Goal: Contribute content

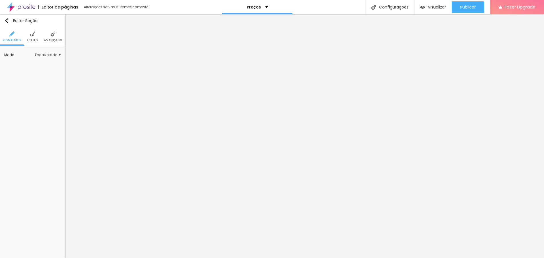
click at [33, 37] on li "Estilo" at bounding box center [32, 36] width 11 height 19
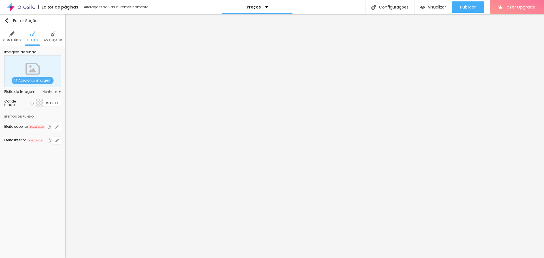
click at [50, 36] on img at bounding box center [52, 33] width 5 height 5
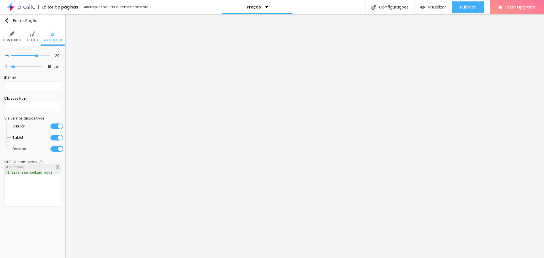
click at [11, 34] on img at bounding box center [11, 33] width 5 height 5
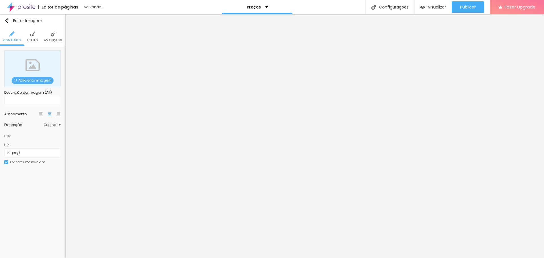
click at [59, 126] on span "Original" at bounding box center [52, 124] width 17 height 3
click at [36, 80] on span "Adicionar imagem" at bounding box center [33, 80] width 42 height 7
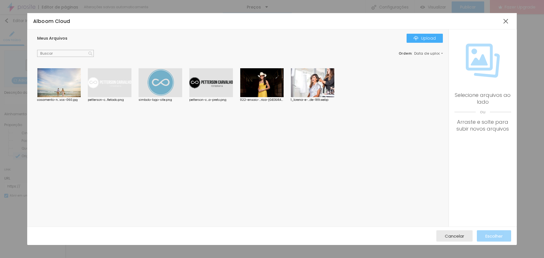
click at [73, 88] on div at bounding box center [59, 82] width 44 height 29
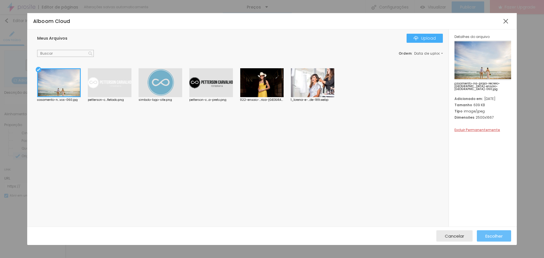
click at [498, 237] on span "Escolher" at bounding box center [494, 236] width 17 height 5
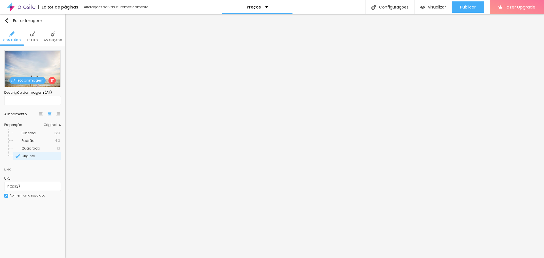
click at [34, 37] on li "Estilo" at bounding box center [32, 36] width 11 height 19
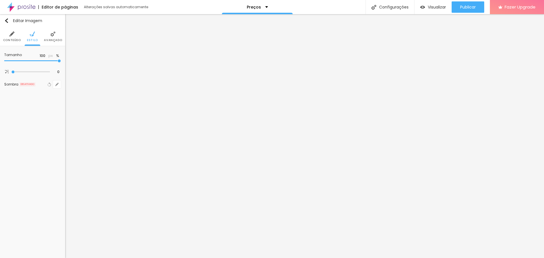
type input "95"
type input "90"
type input "85"
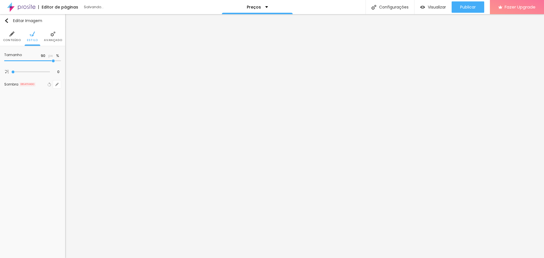
type input "85"
type input "80"
type input "75"
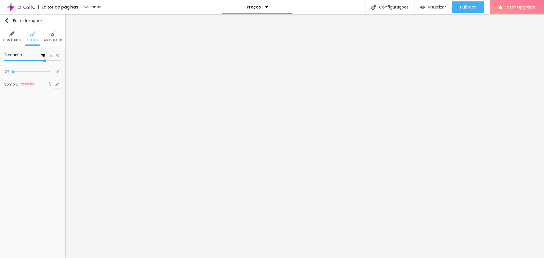
type input "80"
type input "100"
drag, startPoint x: 57, startPoint y: 60, endPoint x: 75, endPoint y: 60, distance: 17.9
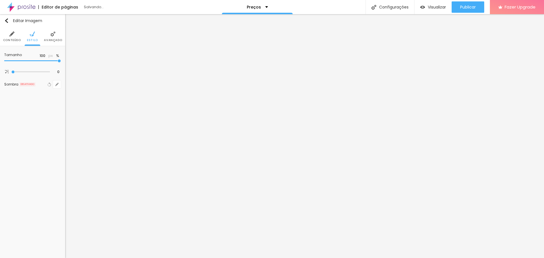
click at [61, 60] on input "range" at bounding box center [32, 61] width 57 height 3
click at [52, 36] on img at bounding box center [52, 33] width 5 height 5
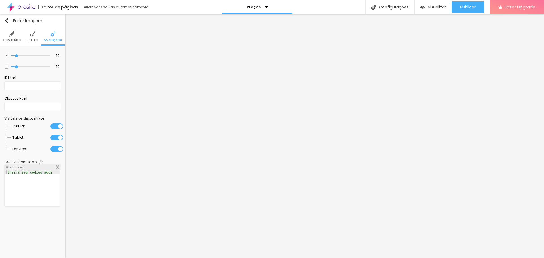
click at [11, 35] on img at bounding box center [11, 33] width 5 height 5
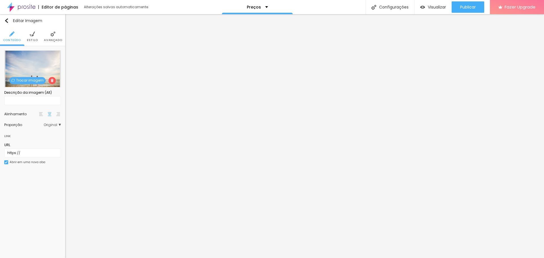
click at [57, 120] on div "Proporção Original Cinema 16:9 Padrão 4:3 Quadrado 1:1 Original" at bounding box center [32, 124] width 57 height 9
click at [56, 126] on span "Original" at bounding box center [52, 124] width 17 height 3
click at [46, 131] on div "Cinema 16:9" at bounding box center [37, 133] width 48 height 7
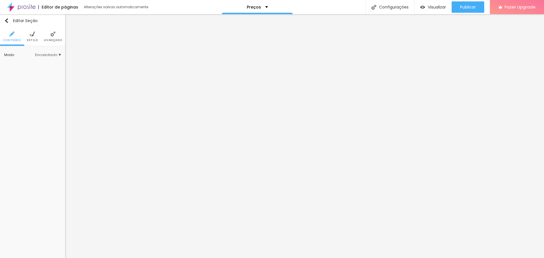
click at [56, 54] on span "Encaixotado" at bounding box center [48, 54] width 26 height 3
click at [37, 72] on span "Completo" at bounding box center [30, 70] width 17 height 5
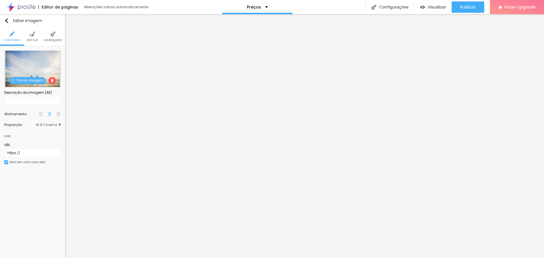
click at [15, 124] on div "Proporção" at bounding box center [19, 124] width 31 height 3
click at [35, 232] on div "Editar Imagem Conteúdo Estilo Avançado Trocar imagem Descrição da imagem (Alt) …" at bounding box center [32, 136] width 65 height 244
click at [47, 101] on input "text" at bounding box center [32, 100] width 57 height 9
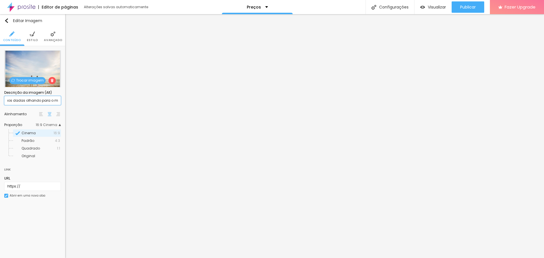
scroll to position [0, 39]
type input "casal de noivos de maos dadas olhando para o mar"
click at [33, 34] on img at bounding box center [32, 33] width 5 height 5
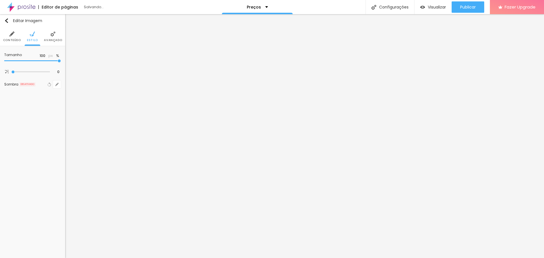
click at [50, 36] on li "Avançado" at bounding box center [53, 36] width 18 height 19
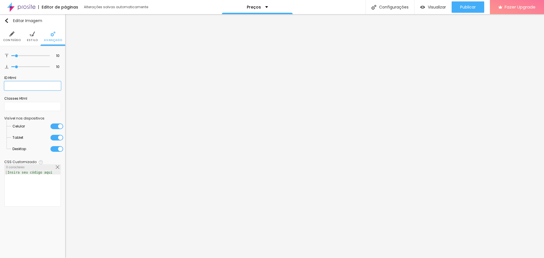
click at [16, 84] on input "text" at bounding box center [32, 85] width 57 height 9
click at [9, 36] on li "Conteúdo" at bounding box center [12, 36] width 18 height 19
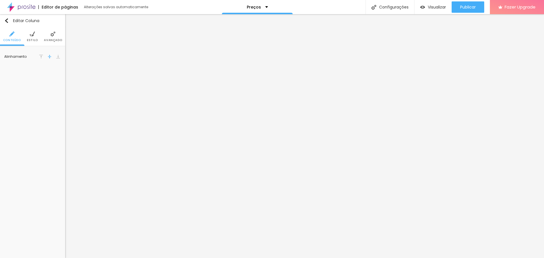
click at [57, 56] on img at bounding box center [58, 57] width 4 height 4
click at [48, 57] on img at bounding box center [50, 57] width 4 height 4
click at [40, 56] on img at bounding box center [41, 57] width 4 height 4
click at [31, 39] on span "Estilo" at bounding box center [32, 40] width 11 height 3
click at [34, 97] on div "Editar Coluna Conteúdo Estilo Avançado Cor de fundo Voltar ao padrão #FFFFFF 0 …" at bounding box center [32, 136] width 65 height 244
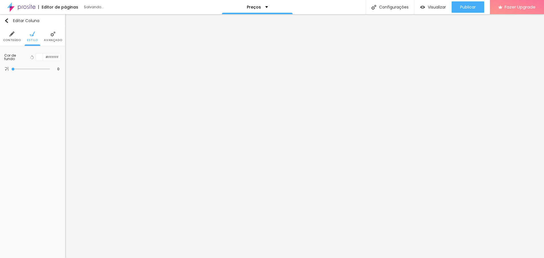
click at [58, 37] on li "Avançado" at bounding box center [53, 36] width 18 height 19
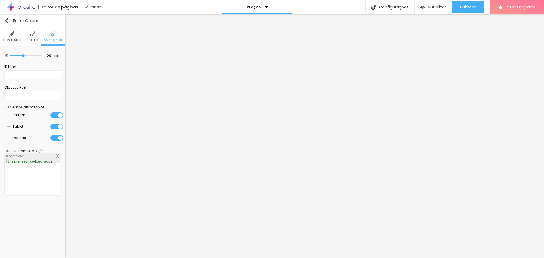
click at [14, 36] on img at bounding box center [11, 33] width 5 height 5
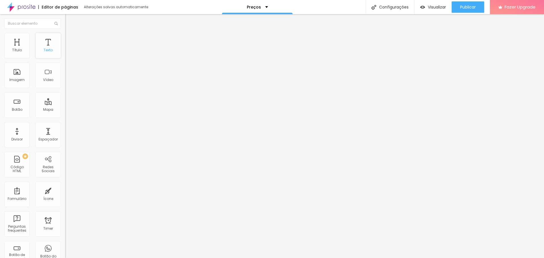
click at [40, 47] on div "Texto" at bounding box center [48, 46] width 26 height 26
click at [20, 50] on div "Título" at bounding box center [17, 50] width 10 height 4
click at [44, 49] on div "Texto" at bounding box center [48, 50] width 9 height 4
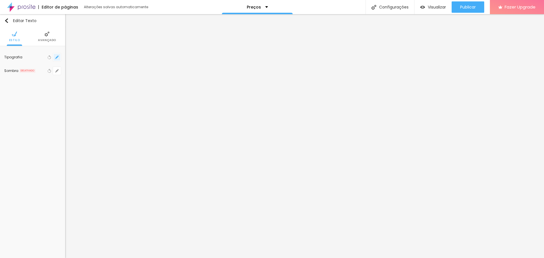
click at [54, 55] on button "button" at bounding box center [57, 57] width 8 height 8
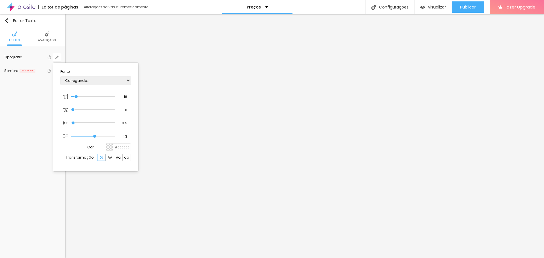
type input "1"
click at [46, 37] on div at bounding box center [272, 129] width 544 height 258
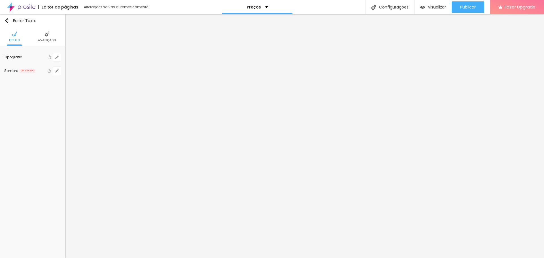
click at [46, 37] on img at bounding box center [46, 33] width 5 height 5
click at [45, 34] on img at bounding box center [46, 33] width 5 height 5
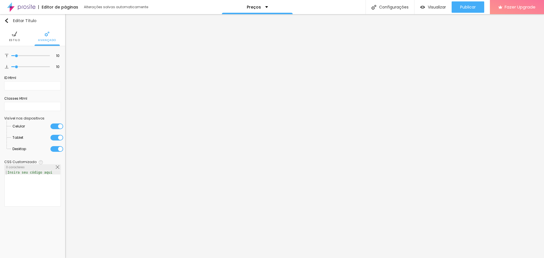
click at [14, 39] on span "Estilo" at bounding box center [14, 40] width 11 height 3
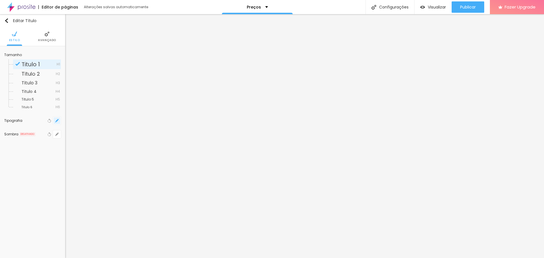
click at [58, 120] on icon "button" at bounding box center [57, 121] width 2 height 2
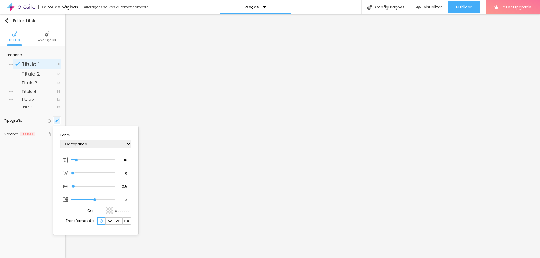
type input "1"
type input "0.1"
type input "1"
type input "1.6"
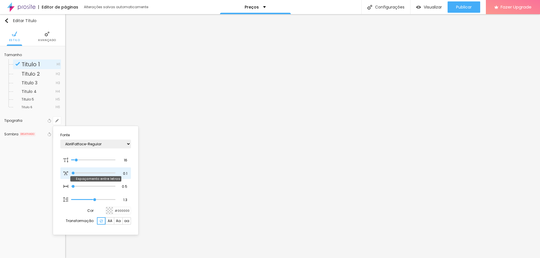
type input "1.6"
type input "1"
type input "1.8"
type input "1"
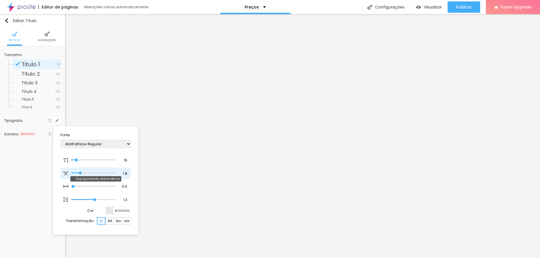
type input "2.7"
type input "1"
type input "2.8"
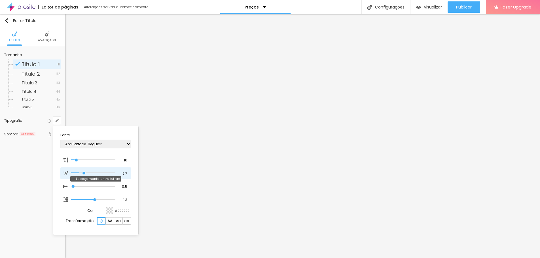
type input "1"
type input "3"
type input "1"
type input "3.7"
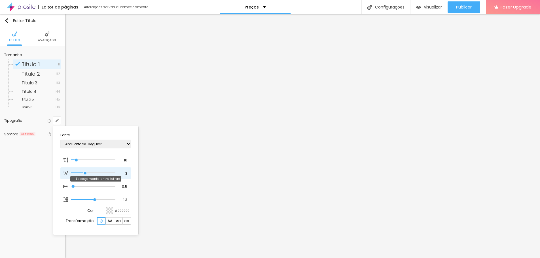
type input "3.7"
type input "1"
type input "3.9"
type input "1"
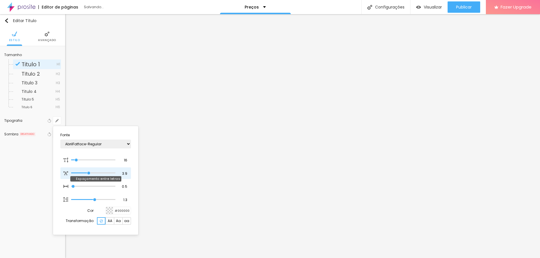
type input "4"
type input "1"
type input "4.4"
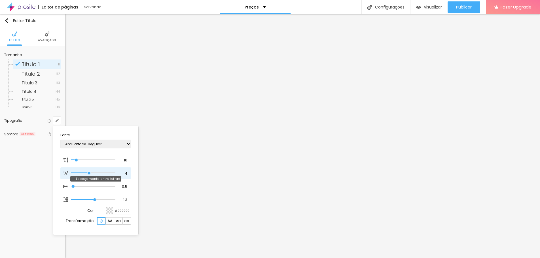
type input "1"
type input "5"
type input "1"
type input "5.4"
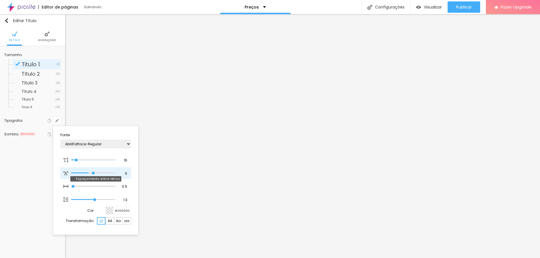
type input "5.4"
type input "1"
type input "5.5"
type input "1"
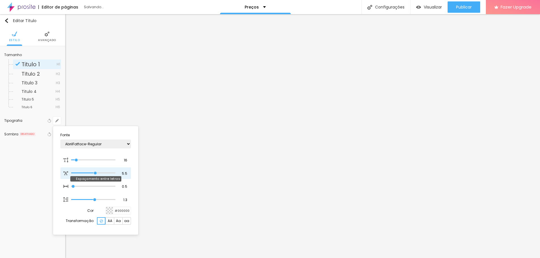
type input "5.9"
type input "1"
type input "6.1"
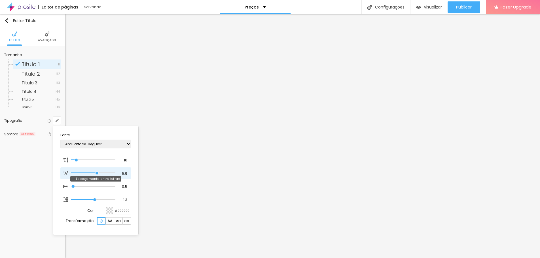
type input "1"
type input "6.6"
type input "1"
type input "6.7"
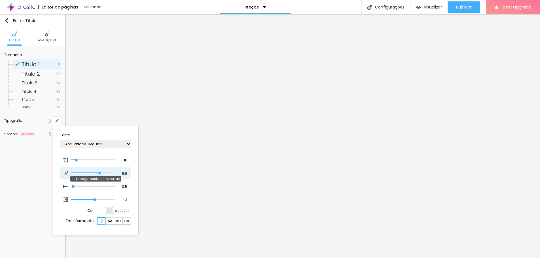
type input "6.7"
type input "1"
drag, startPoint x: 73, startPoint y: 173, endPoint x: 100, endPoint y: 173, distance: 26.9
type input "6.7"
click at [100, 173] on input "range" at bounding box center [93, 173] width 44 height 3
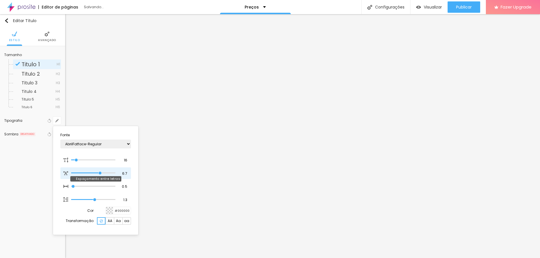
type input "1"
click at [7, 21] on div at bounding box center [270, 129] width 540 height 258
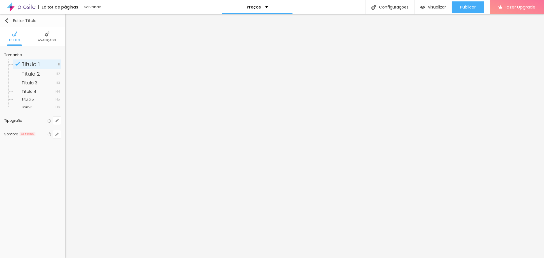
click at [5, 21] on img "button" at bounding box center [6, 20] width 5 height 5
click at [45, 39] on span "Avançado" at bounding box center [47, 40] width 18 height 3
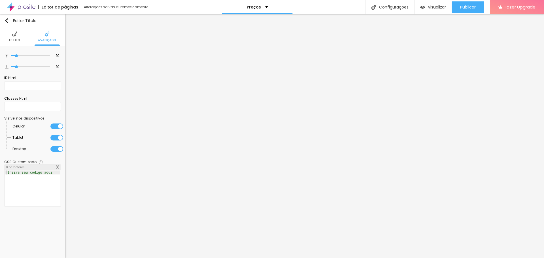
click at [14, 36] on img at bounding box center [14, 33] width 5 height 5
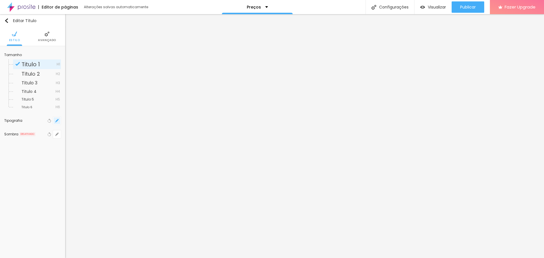
click at [58, 121] on icon "button" at bounding box center [56, 120] width 3 height 3
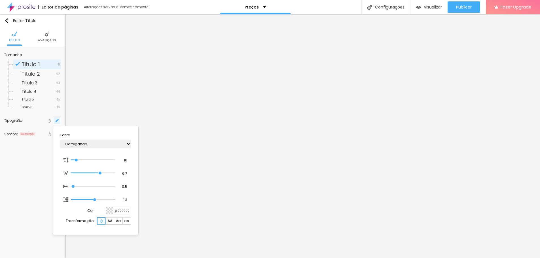
type input "1"
type input "18"
type input "1"
type input "22"
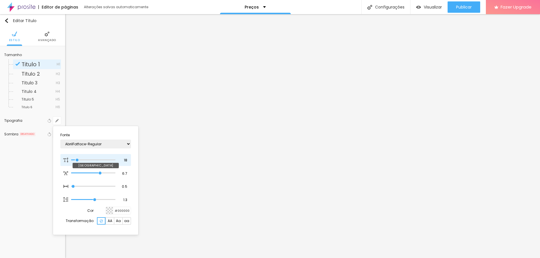
type input "22"
type input "1"
type input "23"
type input "1"
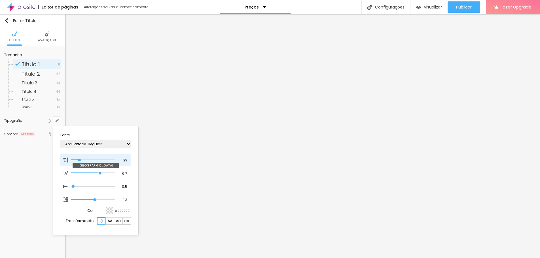
type input "31"
type input "1"
type input "32"
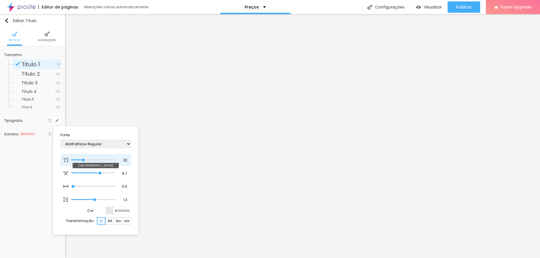
type input "1"
type input "34"
type input "1"
type input "37"
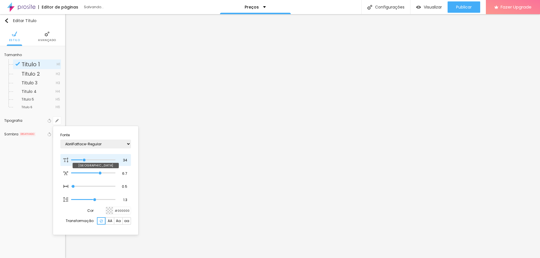
type input "37"
type input "1"
drag, startPoint x: 76, startPoint y: 160, endPoint x: 86, endPoint y: 160, distance: 9.6
type input "37"
click at [86, 160] on input "range" at bounding box center [93, 160] width 44 height 3
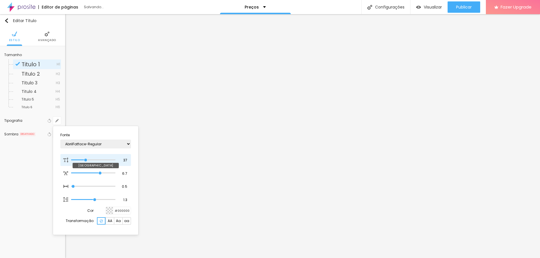
type input "1"
click at [379, 138] on div at bounding box center [270, 129] width 540 height 258
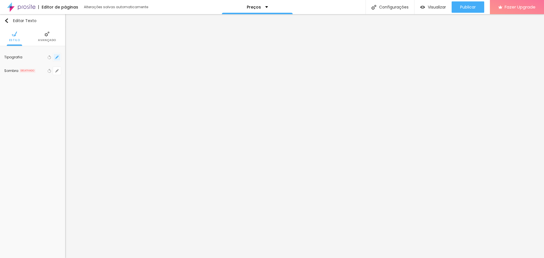
click at [56, 58] on icon "button" at bounding box center [57, 57] width 2 height 2
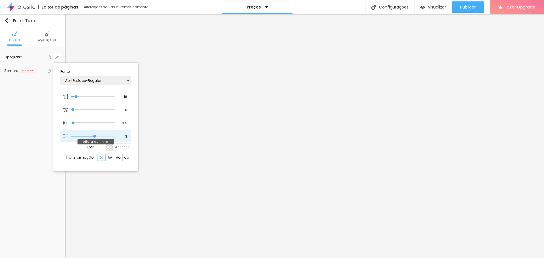
type input "1"
type input "1.4"
type input "1"
type input "1.5"
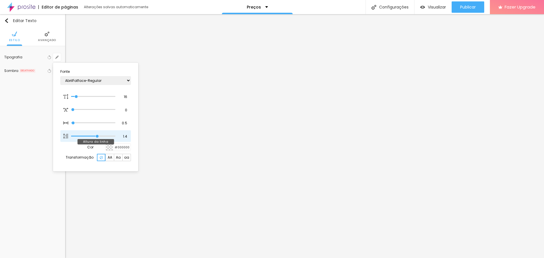
type input "1.5"
type input "1"
type input "1.6"
type input "1"
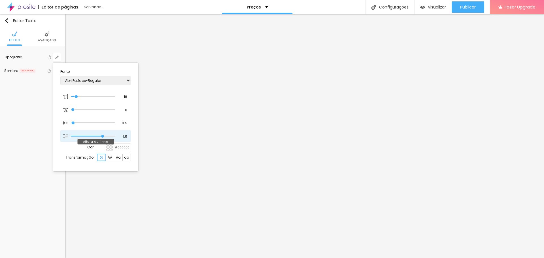
type input "1.7"
type input "1"
type input "1.8"
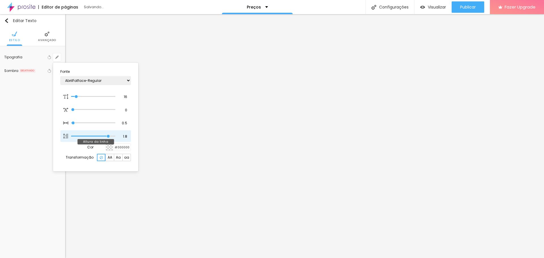
type input "1"
type input "1.9"
type input "1"
type input "2"
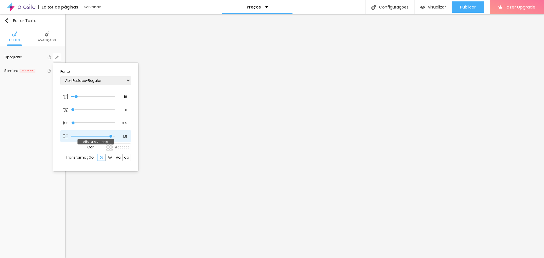
type input "2"
type input "1"
type input "1.9"
type input "1"
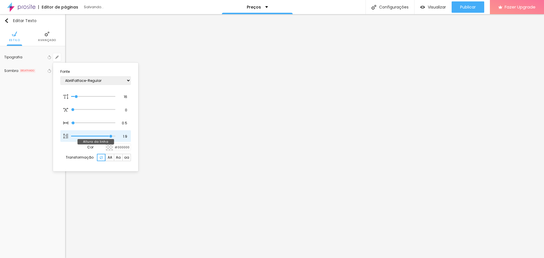
drag, startPoint x: 96, startPoint y: 136, endPoint x: 111, endPoint y: 136, distance: 15.9
type input "1.9"
click at [111, 136] on input "range" at bounding box center [93, 136] width 44 height 3
click at [217, 156] on div at bounding box center [272, 129] width 544 height 258
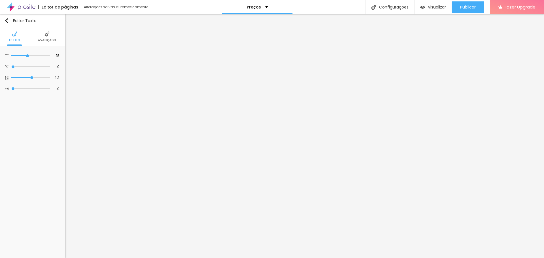
click at [46, 39] on span "Avançado" at bounding box center [47, 40] width 18 height 3
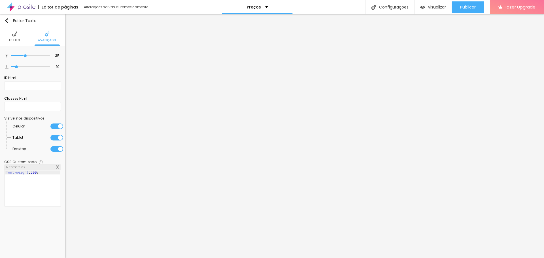
click at [14, 37] on li "Estilo" at bounding box center [14, 36] width 11 height 19
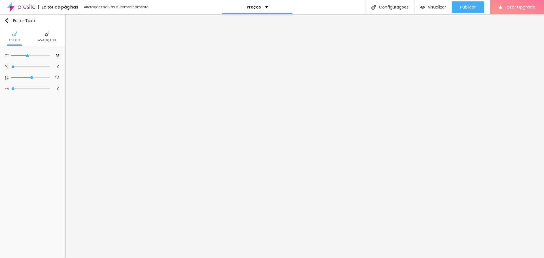
click at [48, 35] on img at bounding box center [46, 33] width 5 height 5
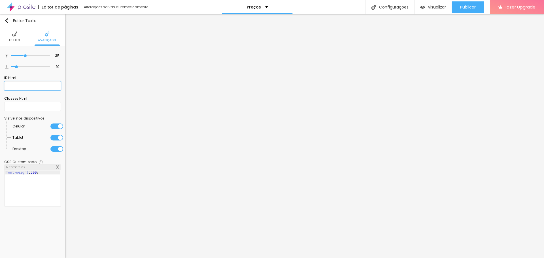
click at [18, 85] on input "text" at bounding box center [32, 85] width 57 height 9
click at [12, 37] on img at bounding box center [14, 33] width 5 height 5
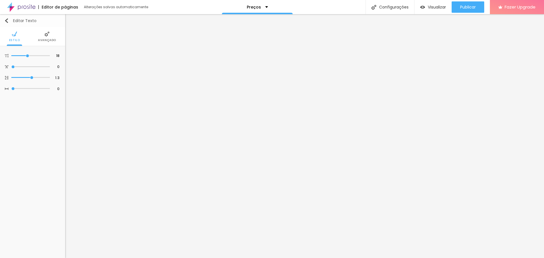
click at [23, 21] on div "Editar Texto" at bounding box center [20, 20] width 32 height 5
click at [33, 37] on li "Estilo" at bounding box center [32, 36] width 11 height 19
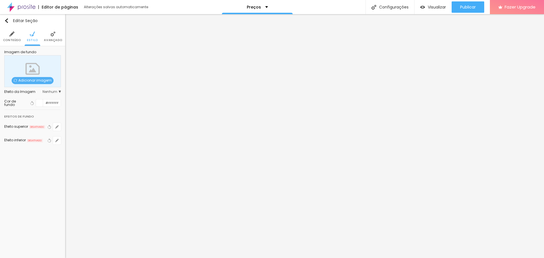
click at [40, 103] on div at bounding box center [39, 102] width 7 height 7
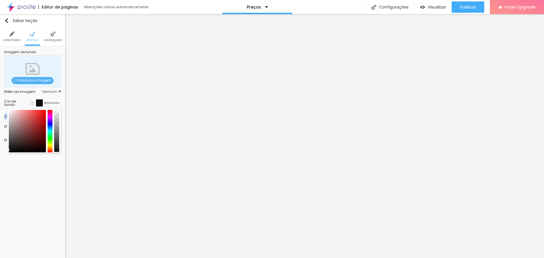
type input "#000000"
drag, startPoint x: 14, startPoint y: 145, endPoint x: 3, endPoint y: 158, distance: 16.3
click at [3, 158] on div "Editar Seção Conteúdo Estilo Avançado Imagem de fundo Adicionar imagem Efeito d…" at bounding box center [32, 136] width 65 height 244
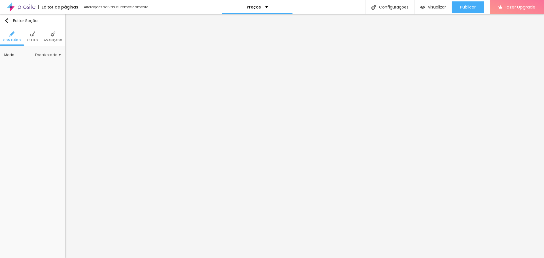
click at [33, 36] on img at bounding box center [32, 33] width 5 height 5
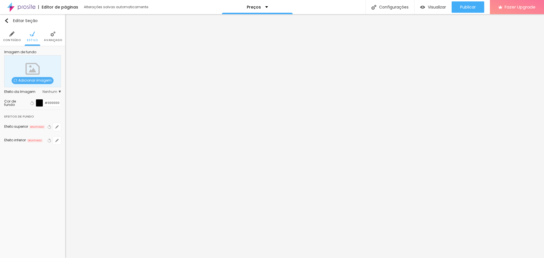
click at [40, 101] on div at bounding box center [39, 102] width 7 height 7
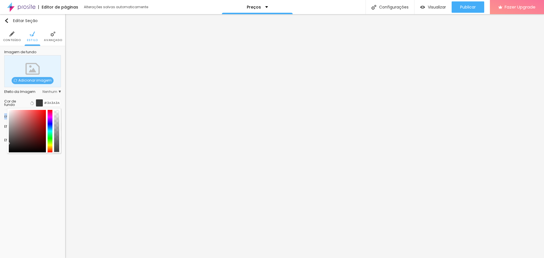
type input "#373737"
drag, startPoint x: 10, startPoint y: 137, endPoint x: 0, endPoint y: 144, distance: 11.5
click at [0, 144] on div "Imagem de fundo Adicionar imagem Efeito da Imagem Nenhum Nenhum Parallax Cor de…" at bounding box center [32, 100] width 65 height 109
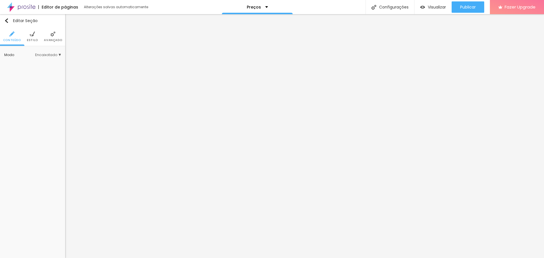
click at [33, 35] on img at bounding box center [32, 33] width 5 height 5
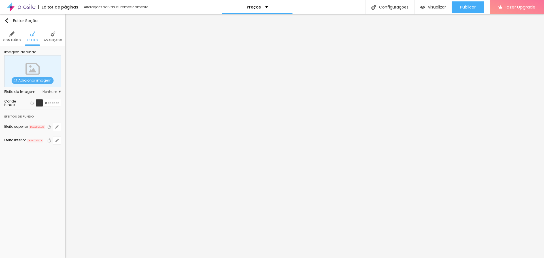
click at [51, 36] on img at bounding box center [52, 33] width 5 height 5
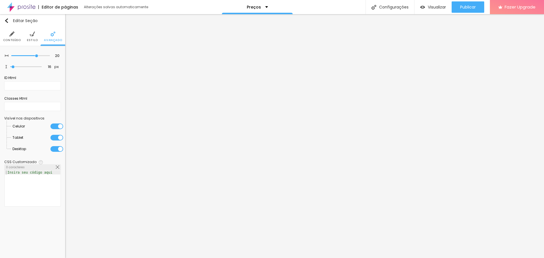
click at [30, 37] on img at bounding box center [32, 33] width 5 height 5
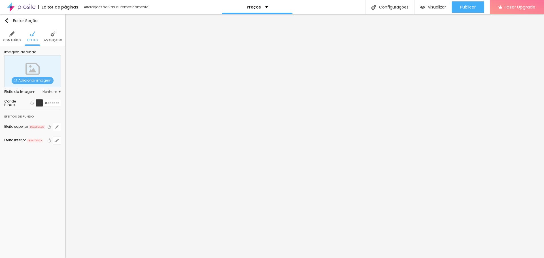
click at [13, 37] on li "Conteúdo" at bounding box center [12, 36] width 18 height 19
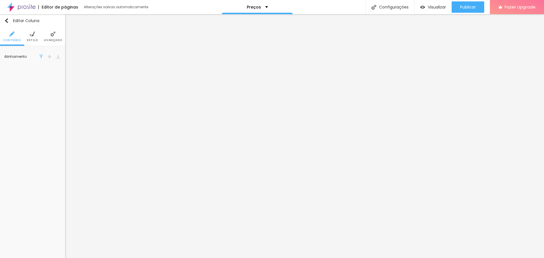
click at [34, 37] on li "Estilo" at bounding box center [32, 36] width 11 height 19
click at [54, 37] on li "Avançado" at bounding box center [53, 36] width 18 height 19
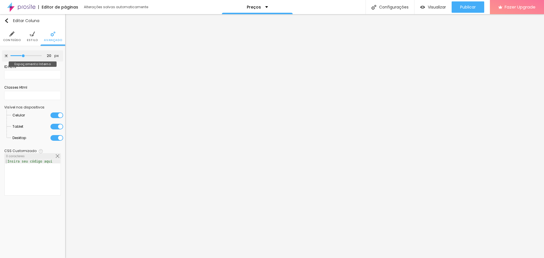
type input "25"
type input "30"
type input "25"
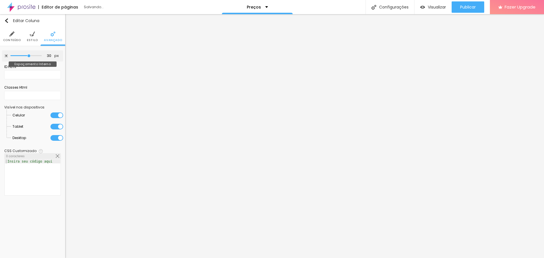
type input "25"
type input "20"
type input "15"
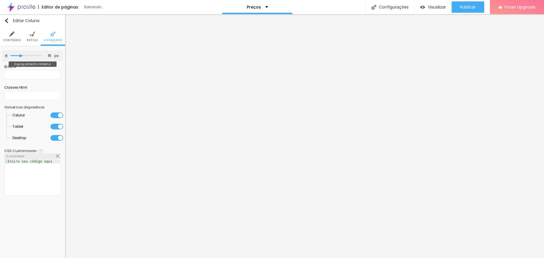
type input "10"
type input "5"
type input "0"
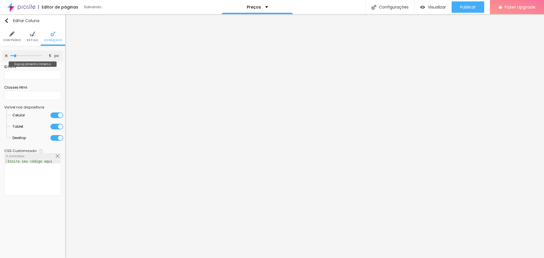
type input "0"
drag, startPoint x: 22, startPoint y: 56, endPoint x: 6, endPoint y: 57, distance: 16.2
type input "0"
click at [10, 57] on input "range" at bounding box center [25, 55] width 31 height 3
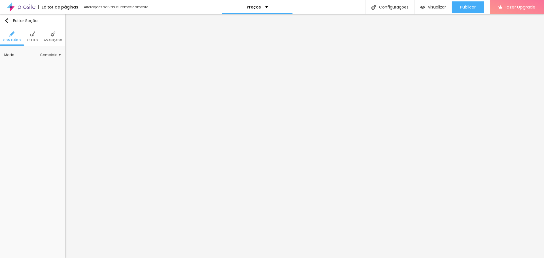
click at [57, 56] on span "Completo" at bounding box center [50, 54] width 21 height 3
click at [34, 39] on span "Estilo" at bounding box center [32, 40] width 11 height 3
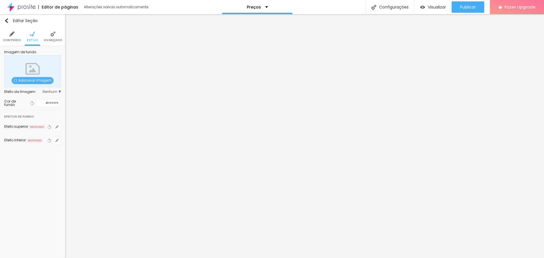
click at [23, 192] on div "Editar Seção Conteúdo Estilo Avançado Imagem de fundo Adicionar imagem Efeito d…" at bounding box center [32, 136] width 65 height 244
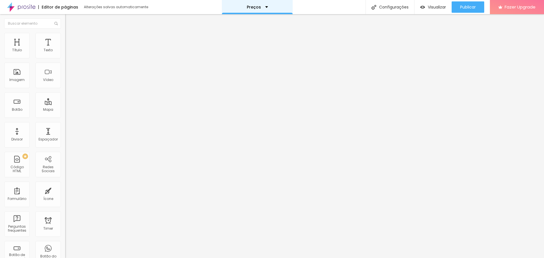
click at [264, 5] on div "Preços" at bounding box center [257, 7] width 21 height 4
click at [26, 6] on img at bounding box center [21, 7] width 28 height 14
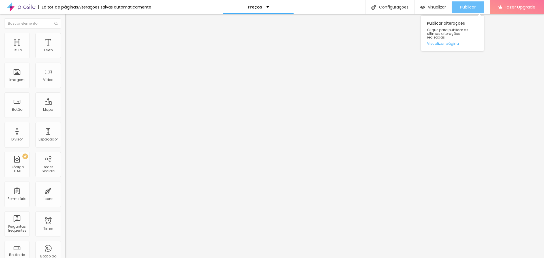
click at [468, 5] on span "Publicar" at bounding box center [468, 7] width 16 height 5
